Goal: Information Seeking & Learning: Check status

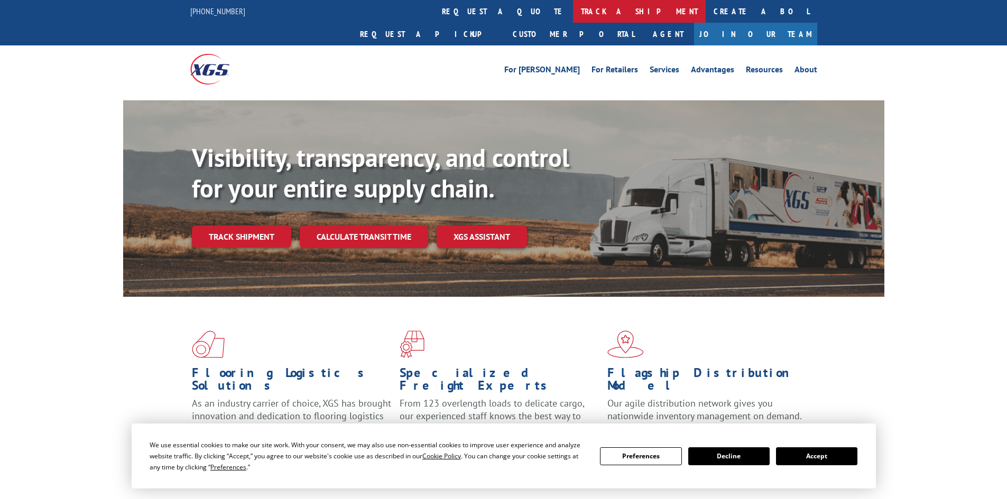
click at [573, 13] on link "track a shipment" at bounding box center [639, 11] width 133 height 23
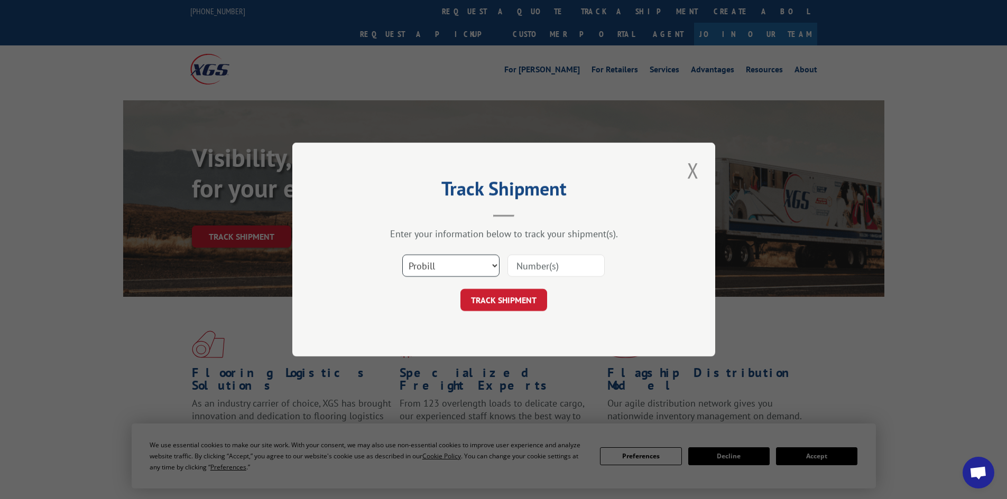
click at [481, 267] on select "Select category... Probill BOL PO" at bounding box center [450, 266] width 97 height 22
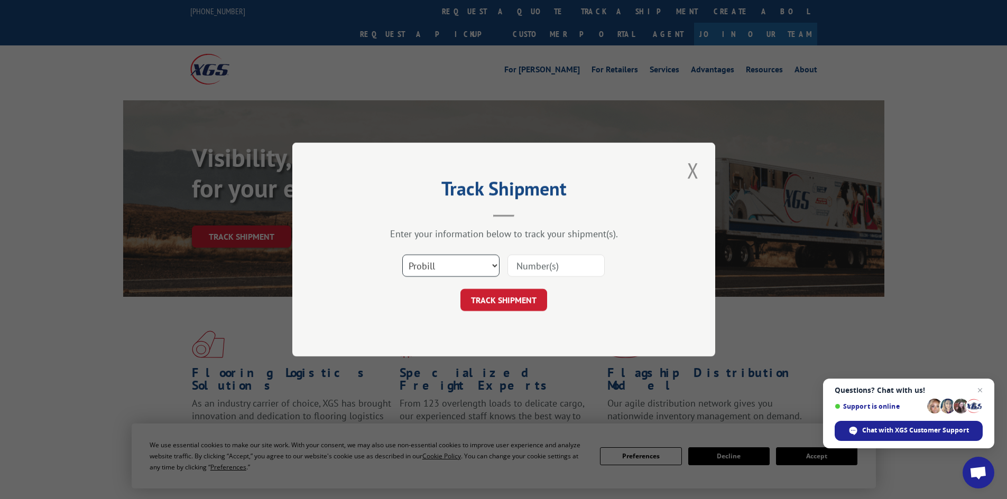
select select "bol"
click at [402, 255] on select "Select category... Probill BOL PO" at bounding box center [450, 266] width 97 height 22
click at [541, 266] on input at bounding box center [555, 266] width 97 height 22
paste input "5954168"
type input "5954168"
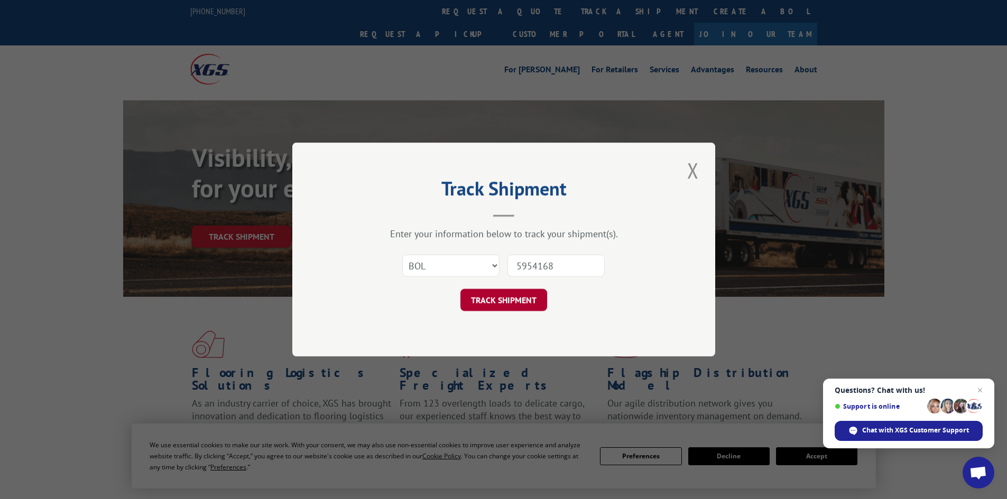
click at [517, 294] on button "TRACK SHIPMENT" at bounding box center [503, 300] width 87 height 22
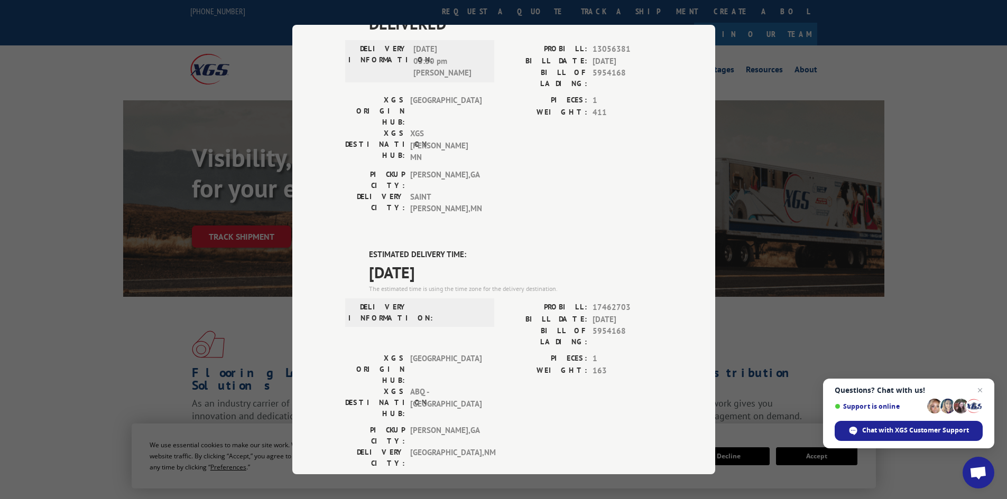
scroll to position [106, 0]
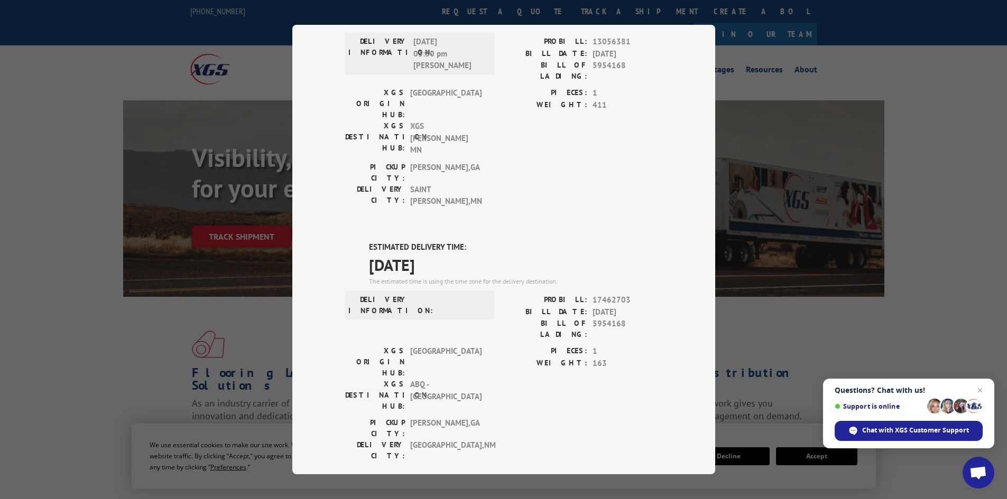
drag, startPoint x: 452, startPoint y: 203, endPoint x: 351, endPoint y: 178, distance: 103.7
click at [351, 241] on div "ESTIMATED DELIVERY TIME: [DATE] The estimated time is using the time zone for t…" at bounding box center [503, 431] width 317 height 380
copy div "ESTIMATED DELIVERY TIME: [DATE]"
drag, startPoint x: 624, startPoint y: 256, endPoint x: 585, endPoint y: 256, distance: 38.6
click at [585, 318] on div "BILL OF LADING: 5954168" at bounding box center [583, 329] width 159 height 22
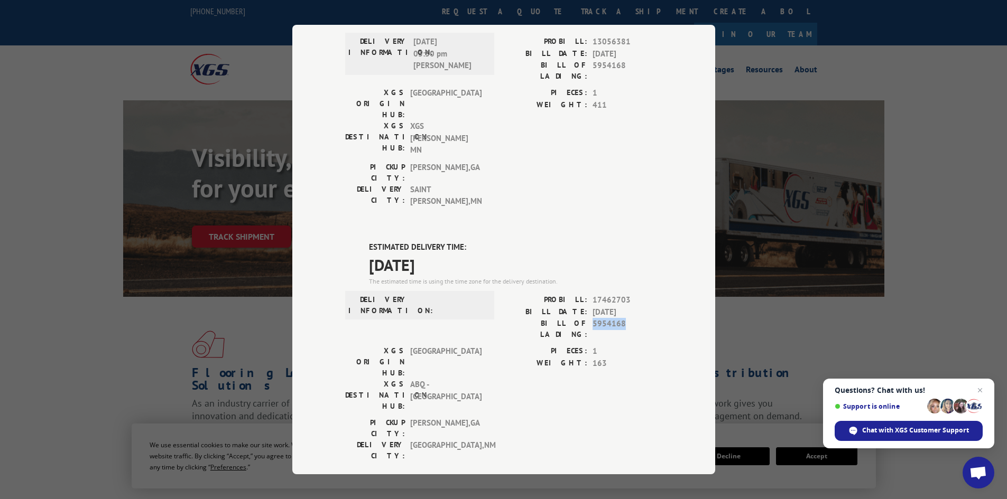
copy div "5954168"
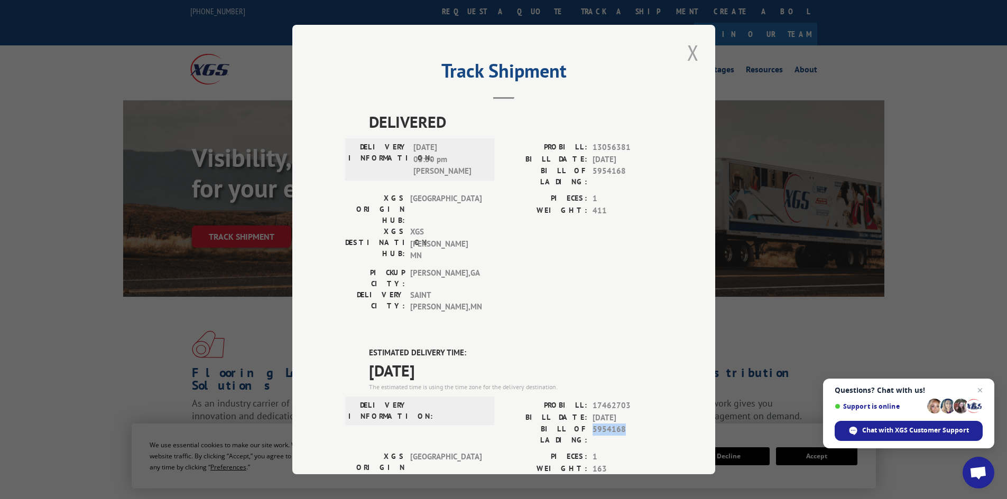
click at [695, 45] on button "Close modal" at bounding box center [693, 52] width 18 height 29
